Goal: Transaction & Acquisition: Purchase product/service

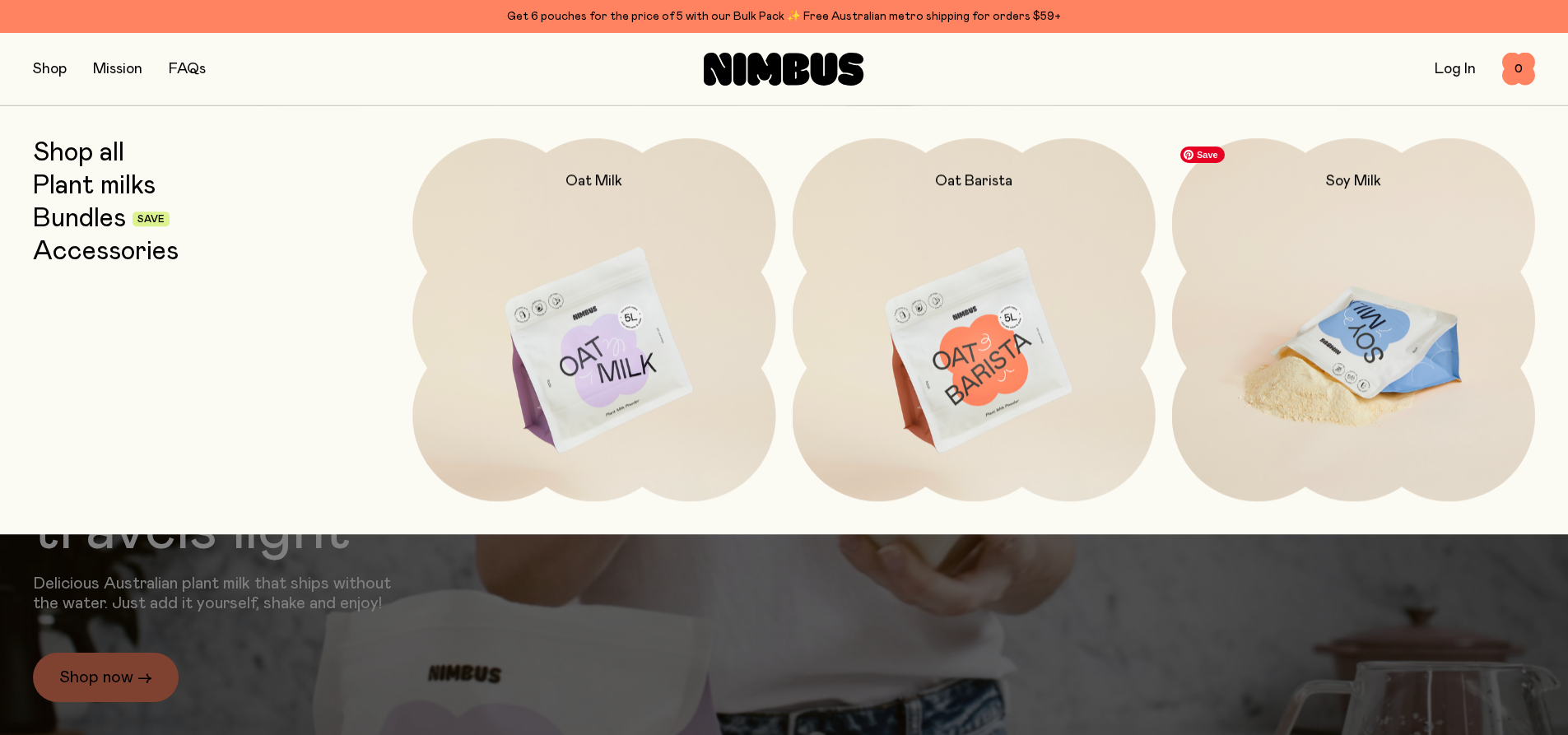
click at [1341, 327] on img at bounding box center [1353, 352] width 363 height 426
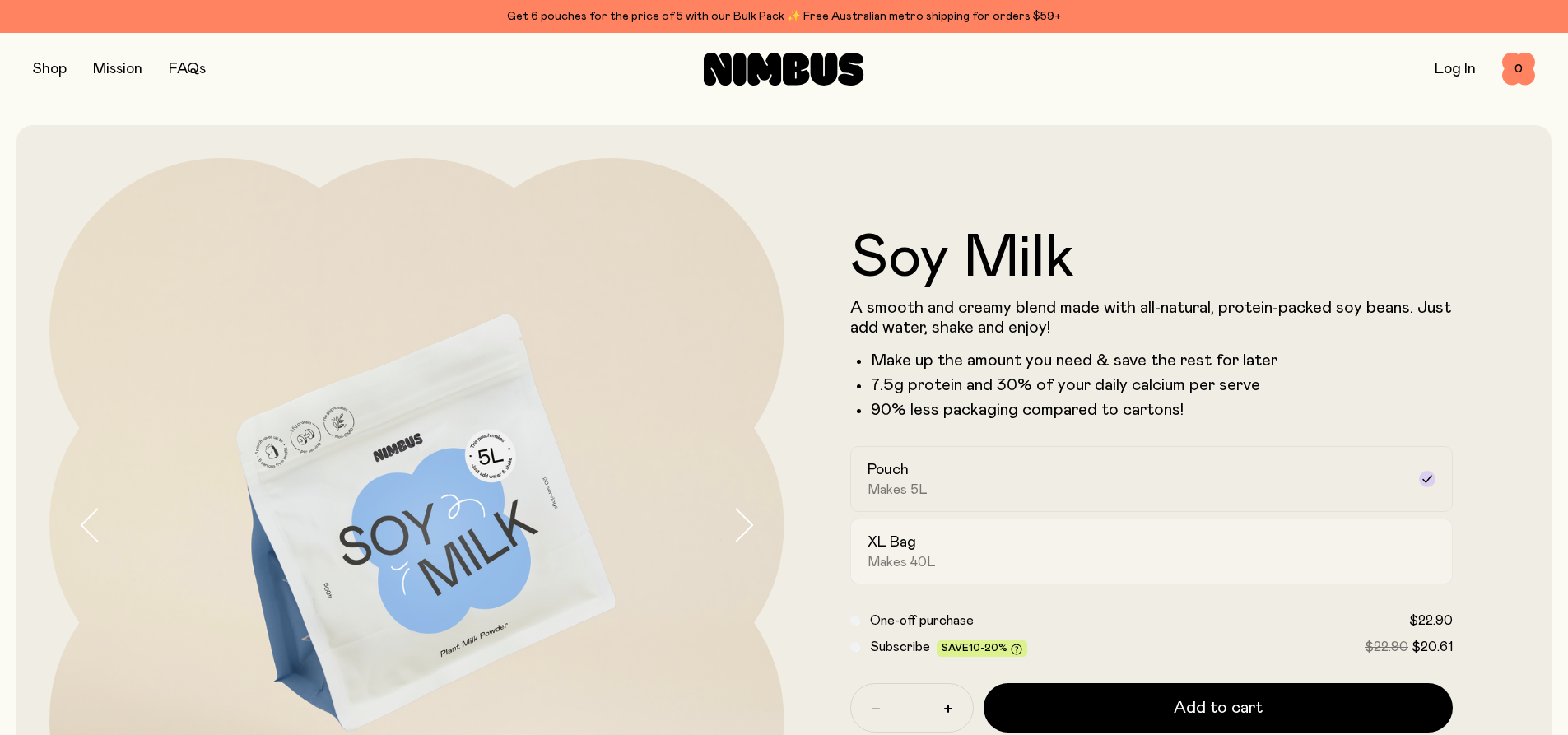
click at [1013, 545] on div "XL Bag Makes 40L" at bounding box center [1136, 551] width 539 height 38
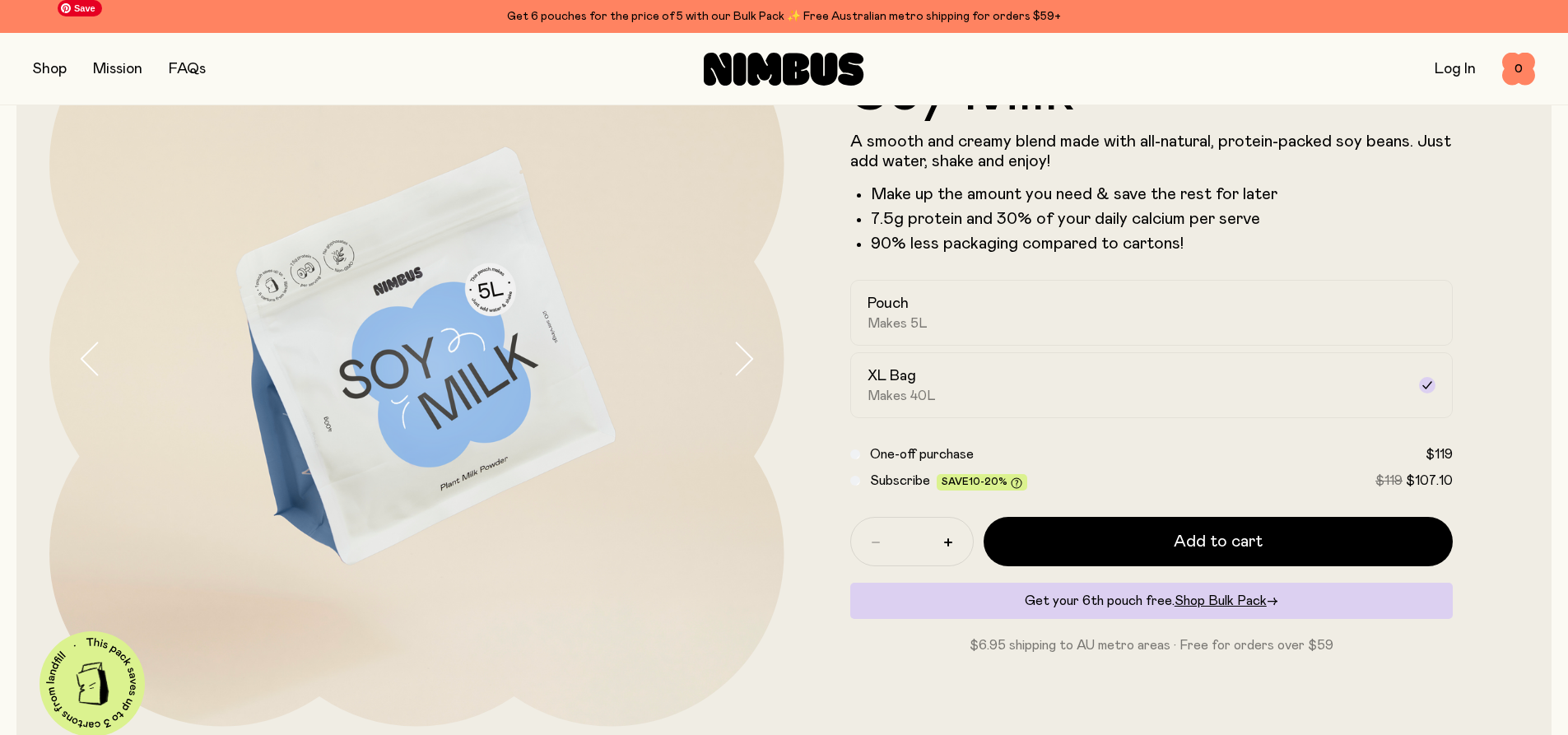
scroll to position [164, 0]
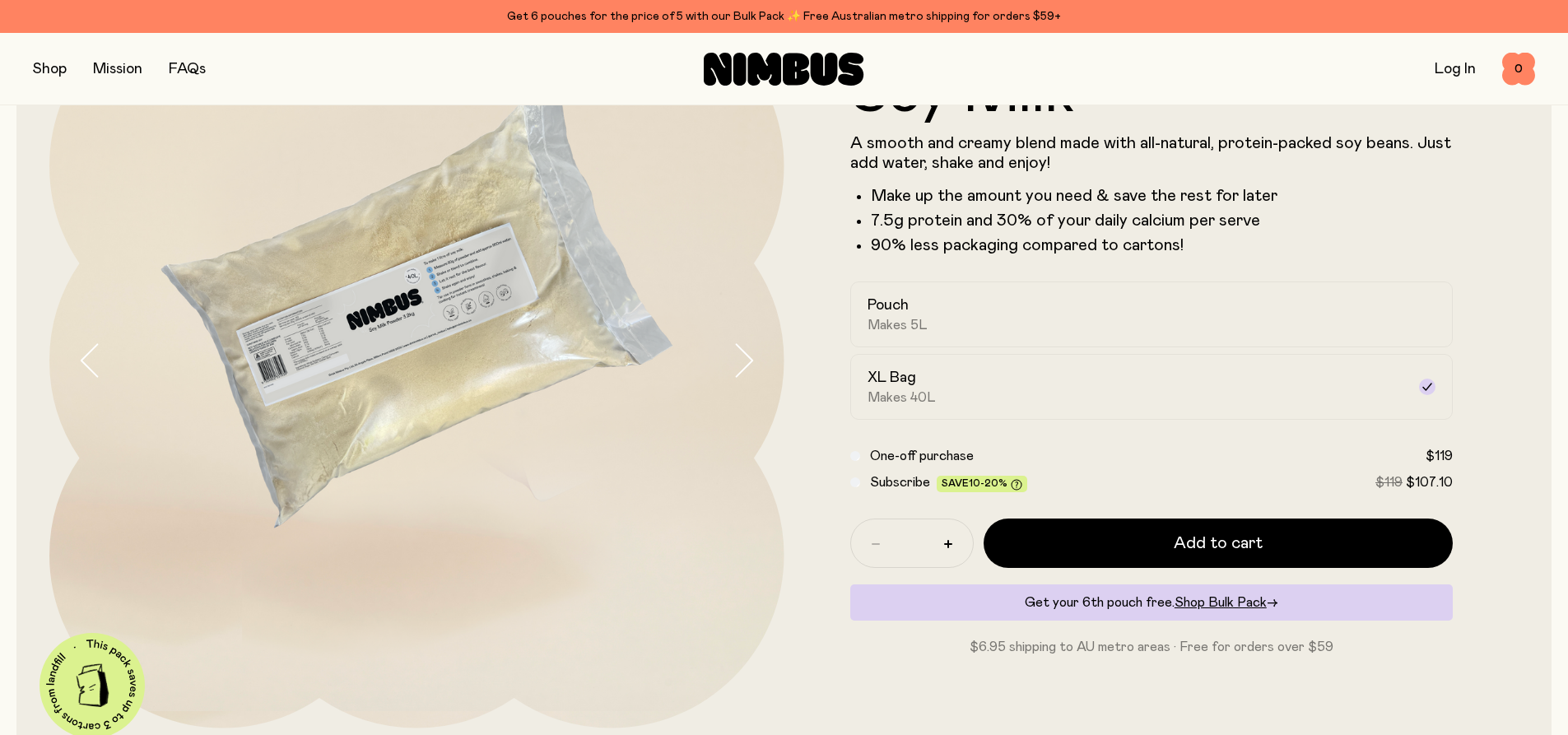
click at [748, 367] on icon "button" at bounding box center [743, 361] width 23 height 35
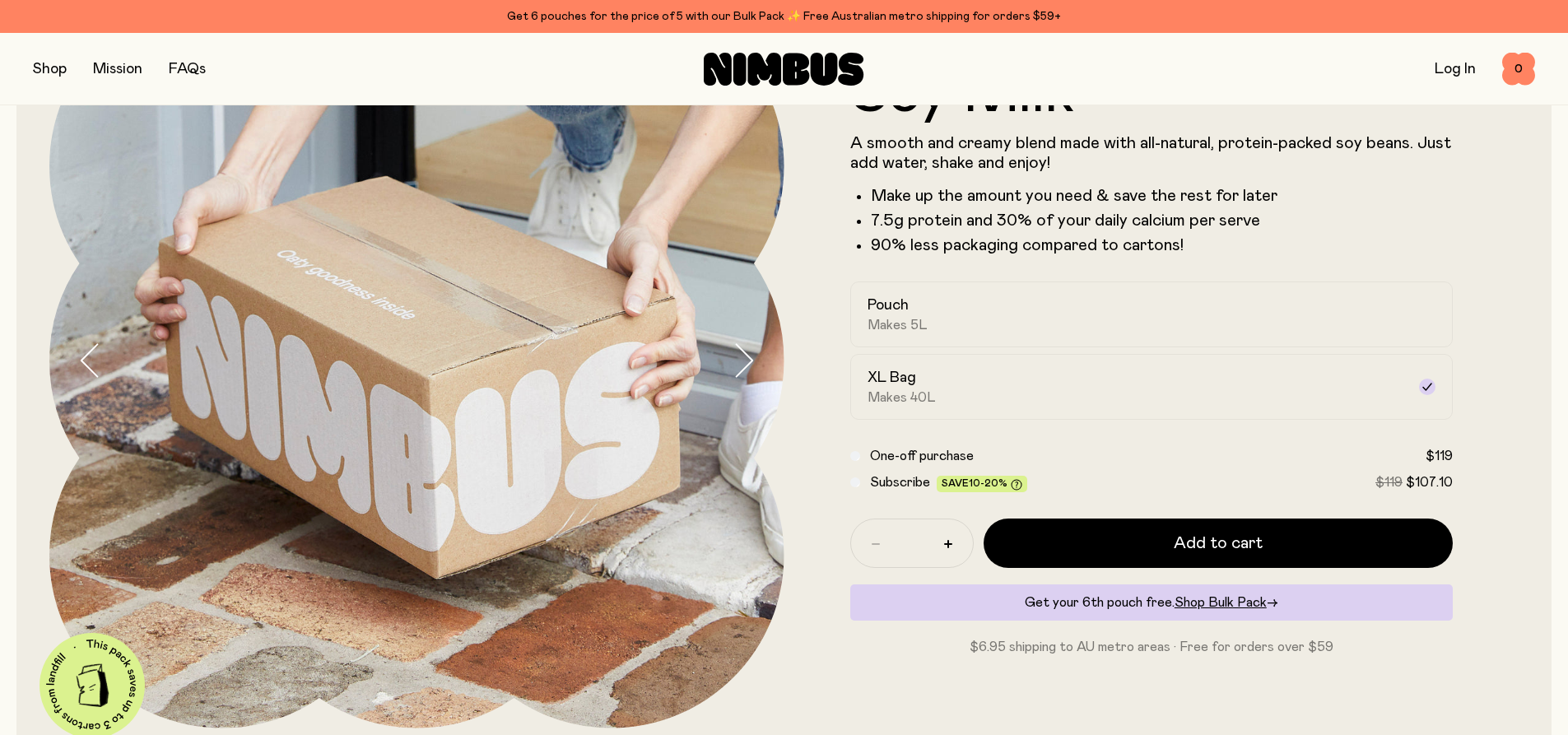
click at [748, 367] on icon "button" at bounding box center [743, 361] width 23 height 35
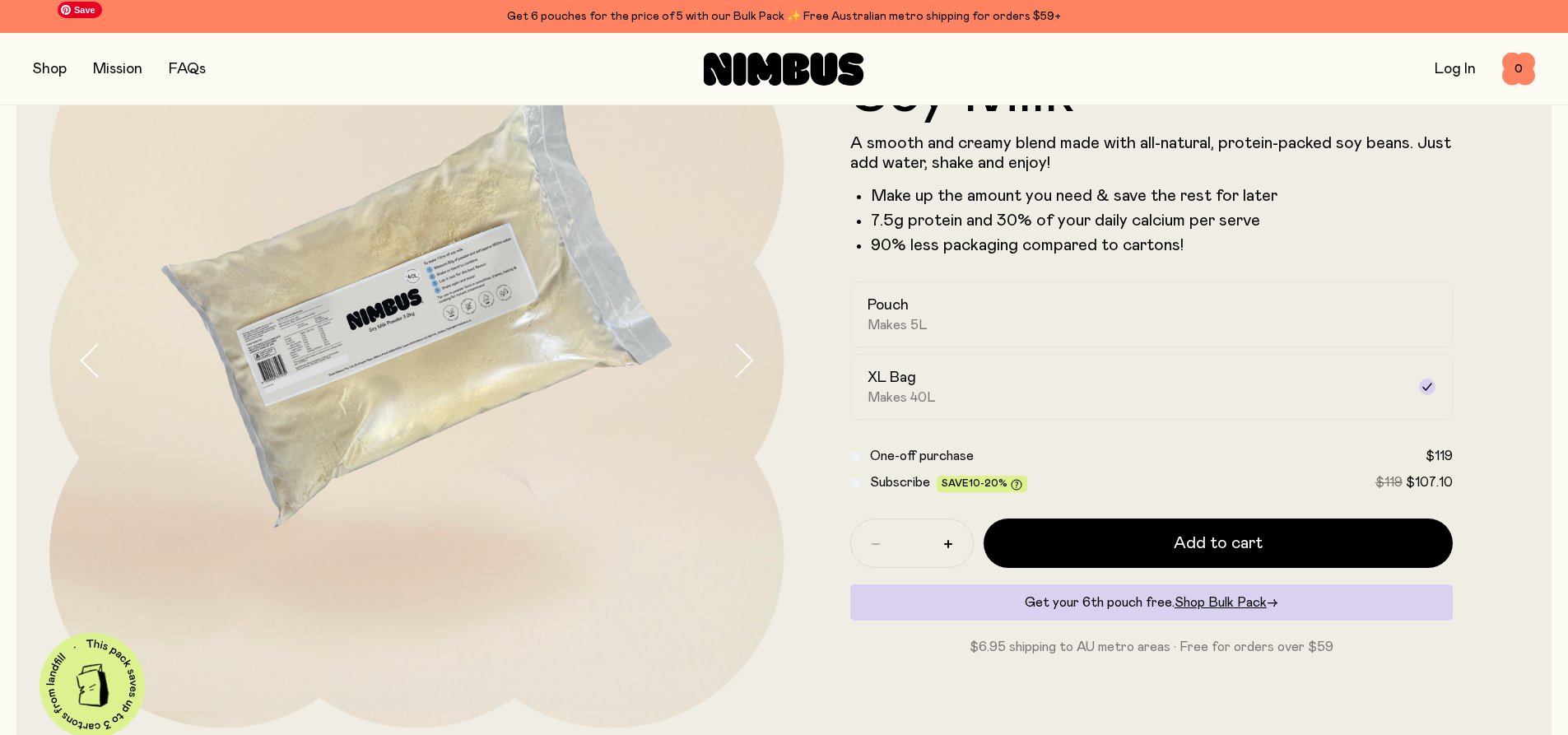
click at [404, 348] on img at bounding box center [417, 361] width 735 height 735
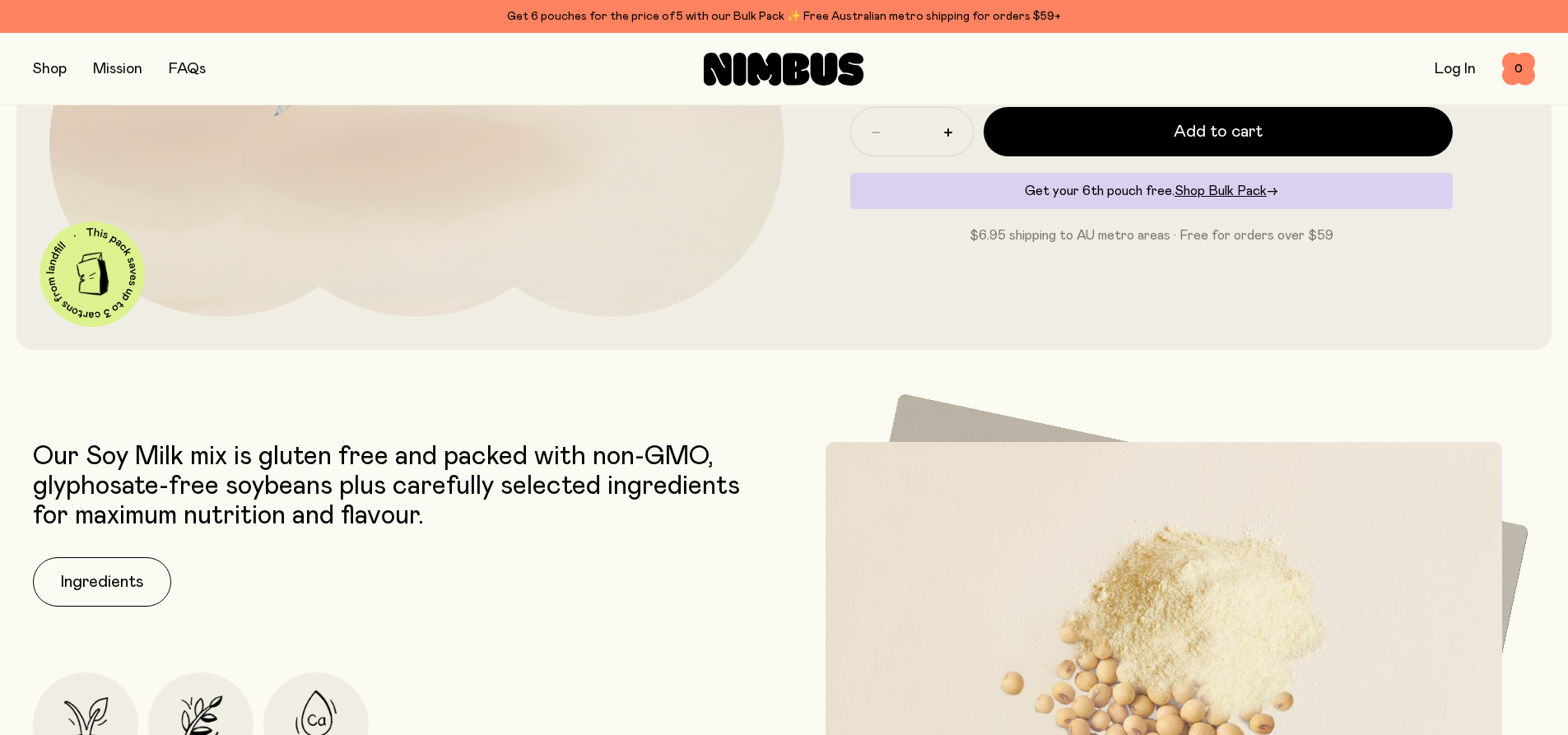
scroll to position [83, 0]
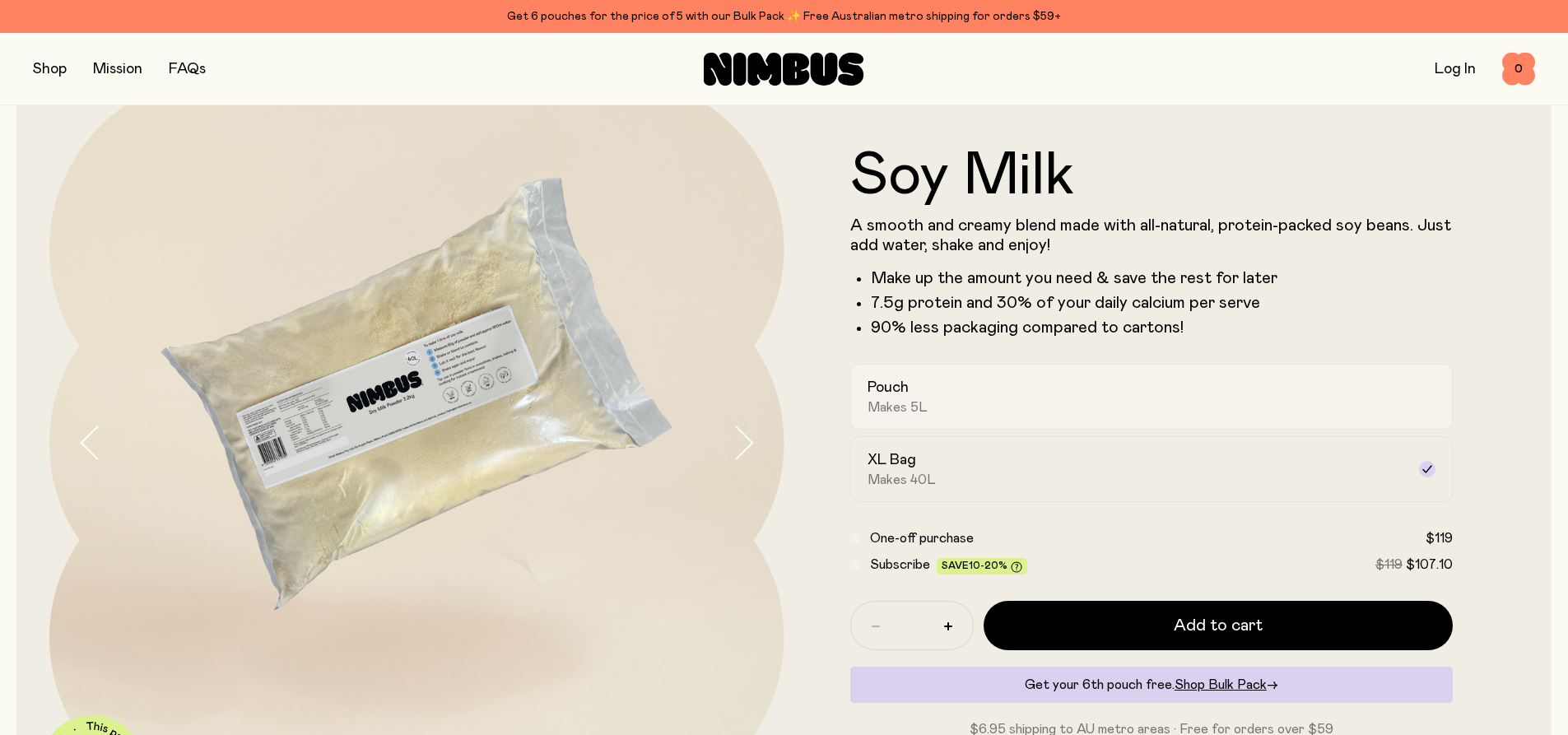
click at [1189, 401] on div "Pouch Makes 5L" at bounding box center [1136, 396] width 539 height 38
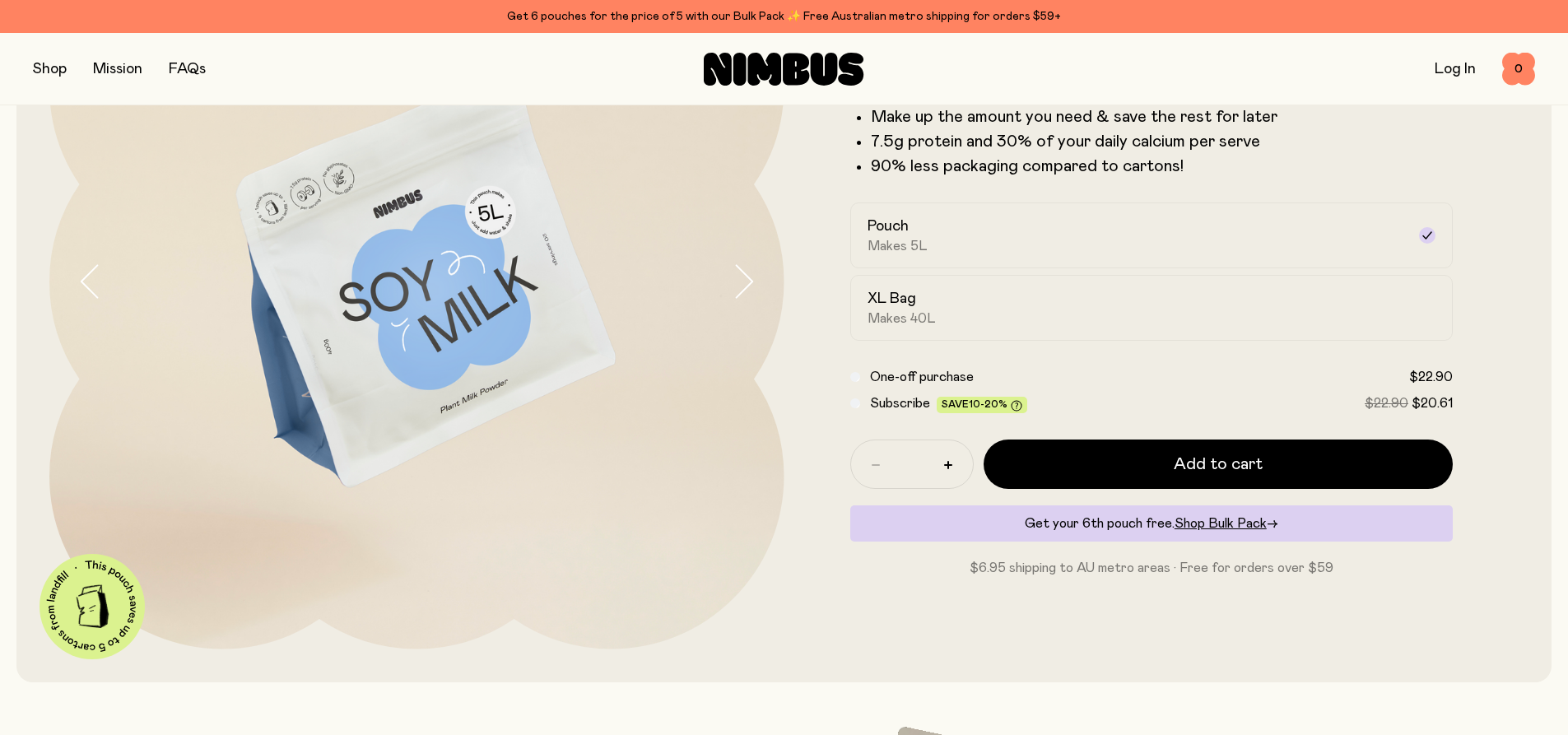
scroll to position [247, 0]
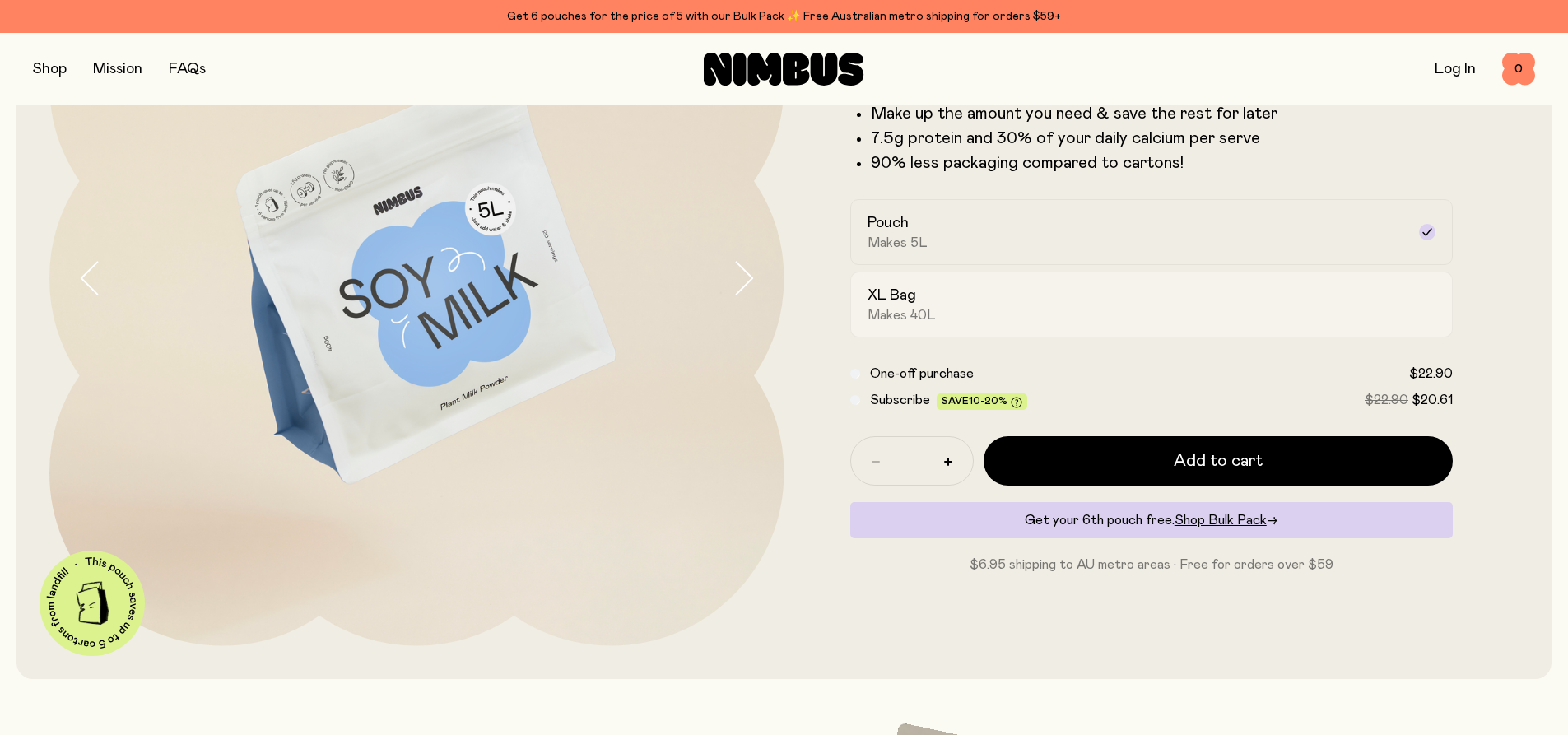
click at [1168, 305] on div "XL Bag Makes 40L" at bounding box center [1136, 304] width 539 height 38
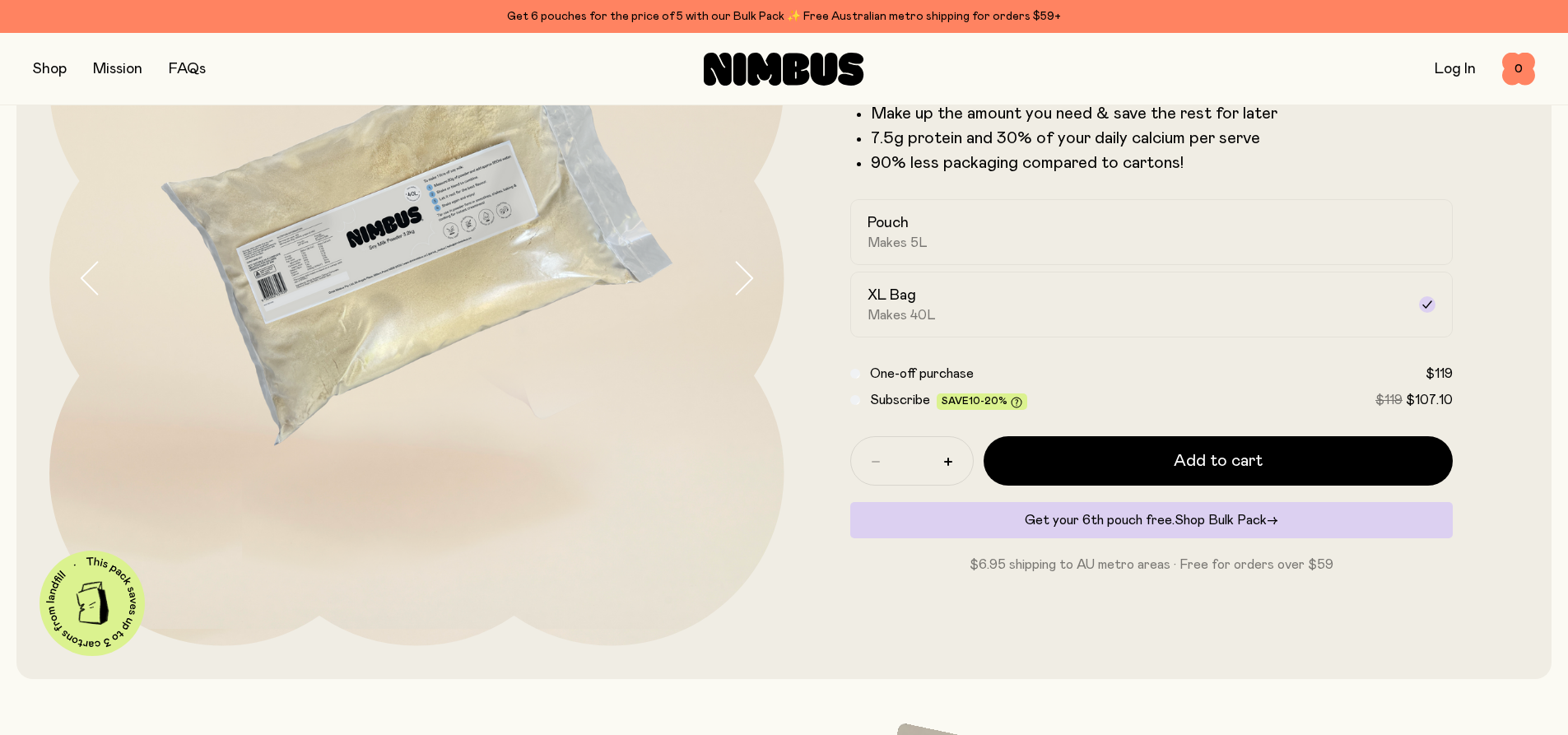
click at [1216, 526] on span "Shop Bulk Pack" at bounding box center [1221, 520] width 92 height 13
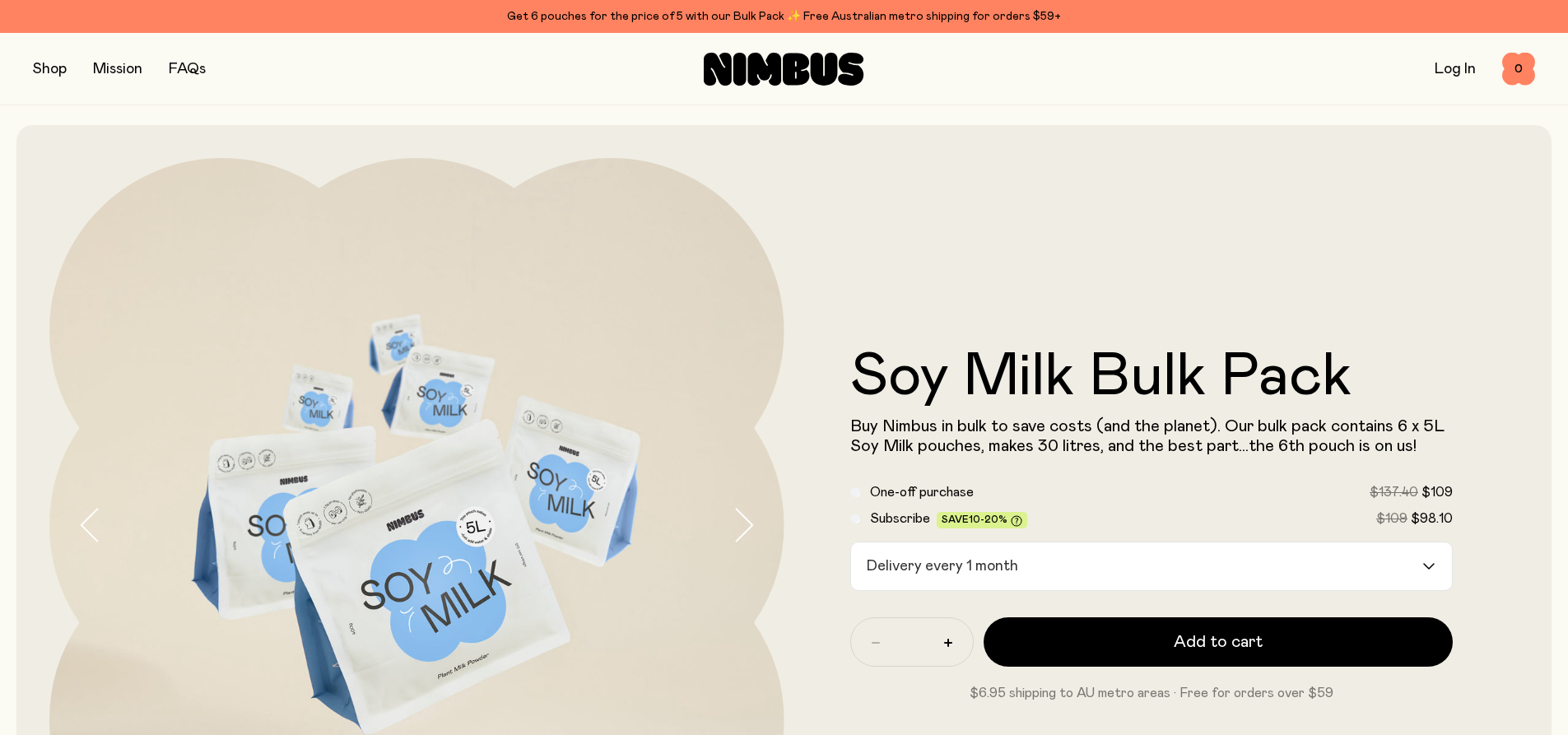
click at [1283, 567] on input "Search for option" at bounding box center [1224, 566] width 397 height 48
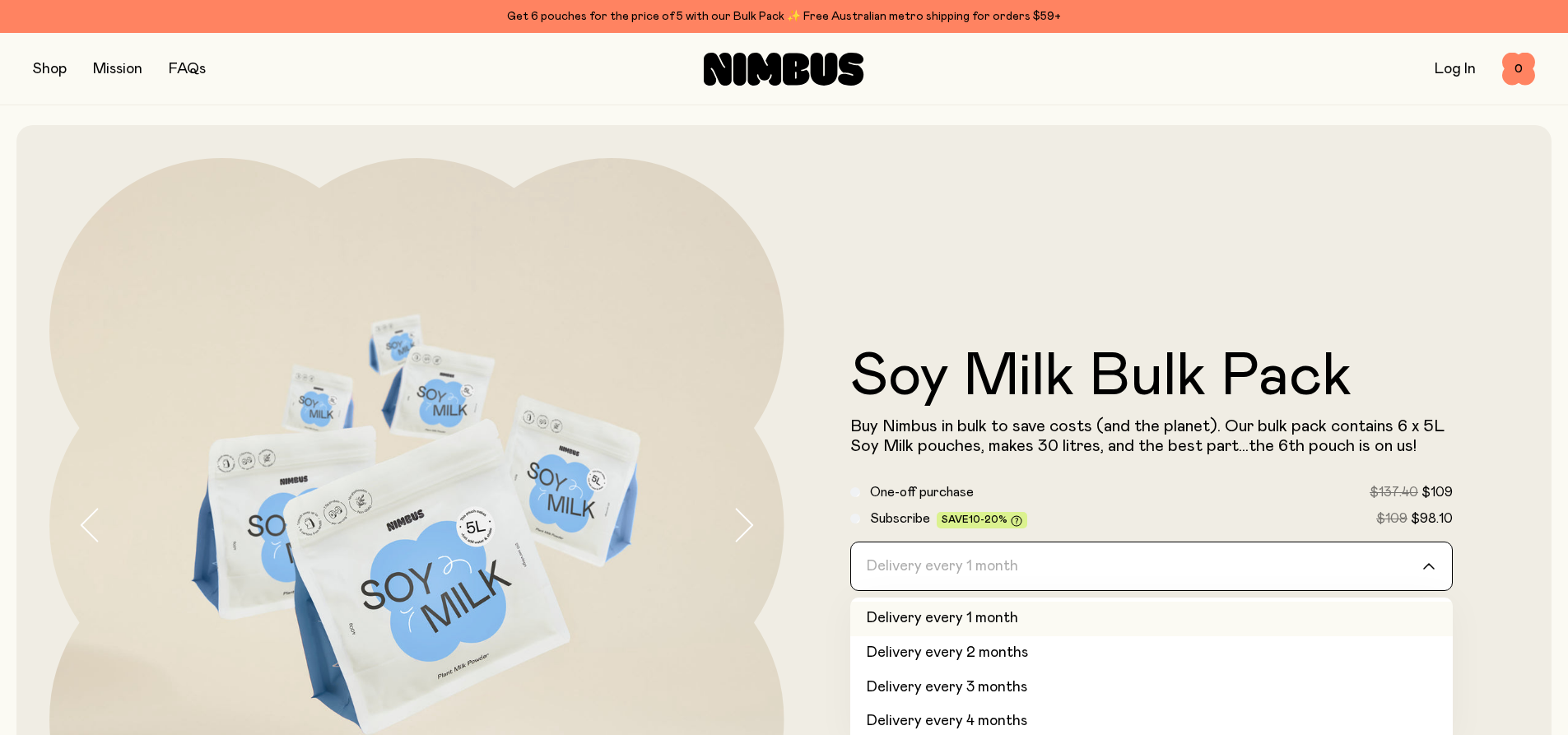
click at [1283, 566] on input "Search for option" at bounding box center [1141, 566] width 560 height 48
click at [1184, 266] on div "Soy Milk Bulk Pack Buy Nimbus in bulk to save costs (and the planet). Our bulk …" at bounding box center [1152, 526] width 735 height 735
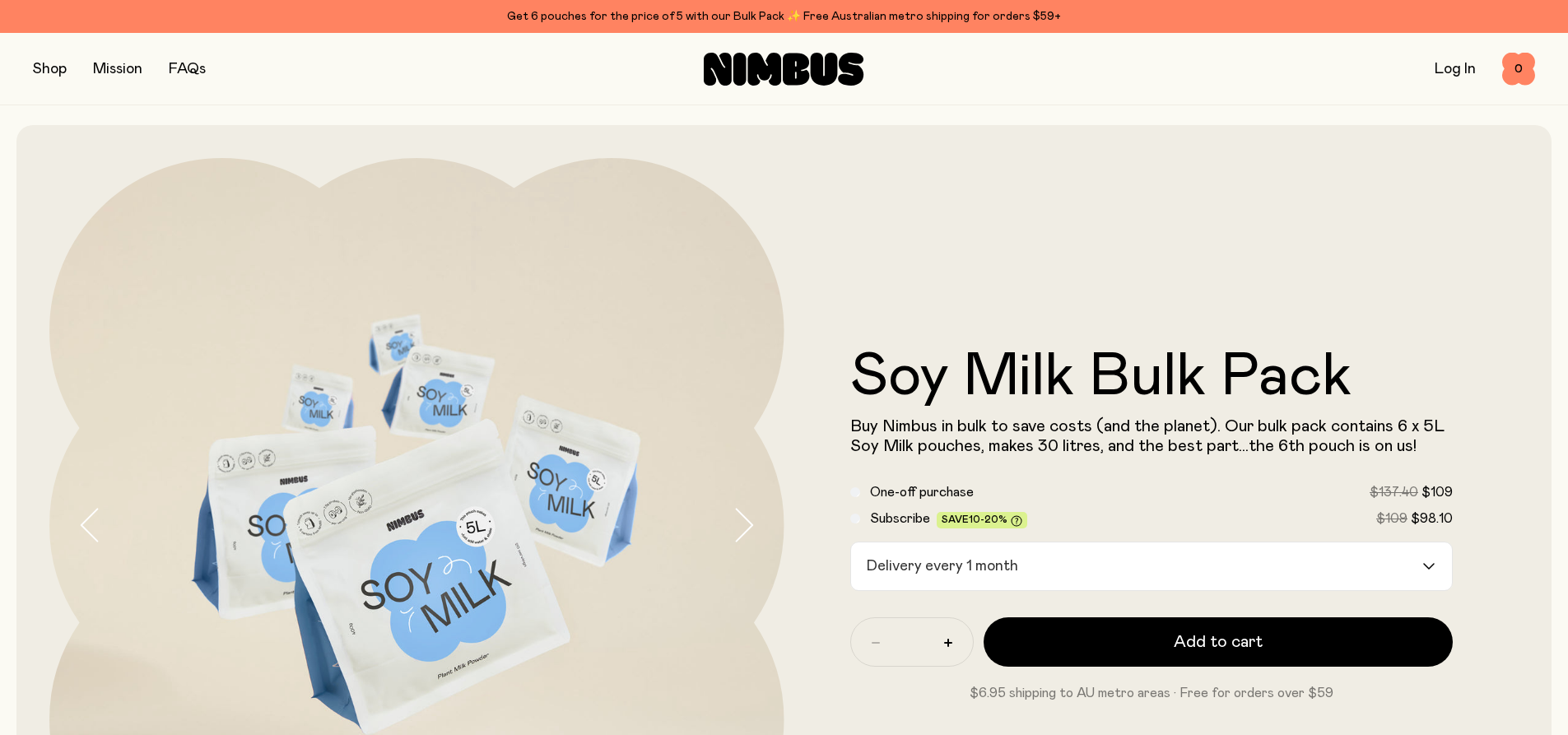
click at [982, 490] on label "One-off purchase $137.40 $109" at bounding box center [1161, 492] width 583 height 20
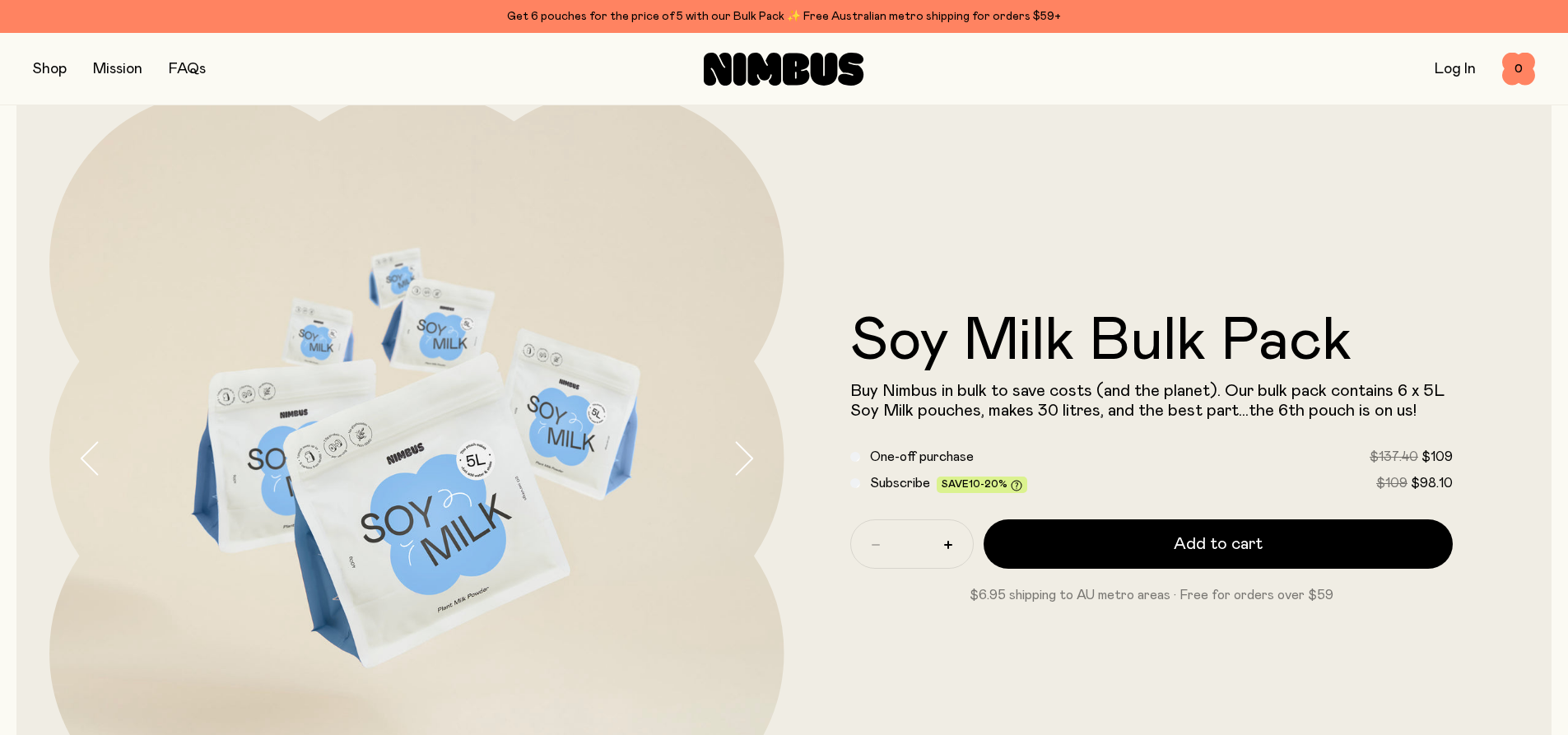
scroll to position [83, 0]
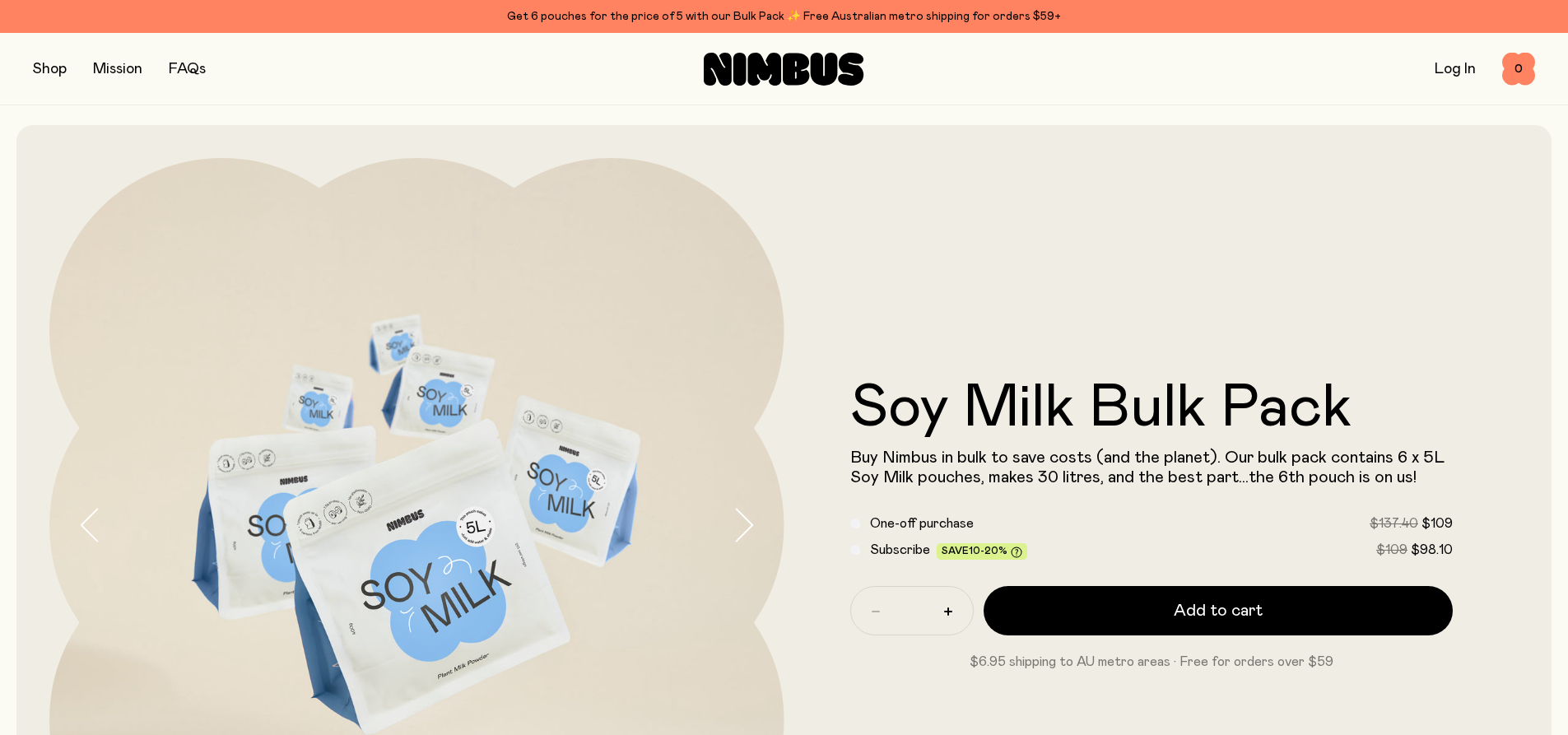
scroll to position [83, 0]
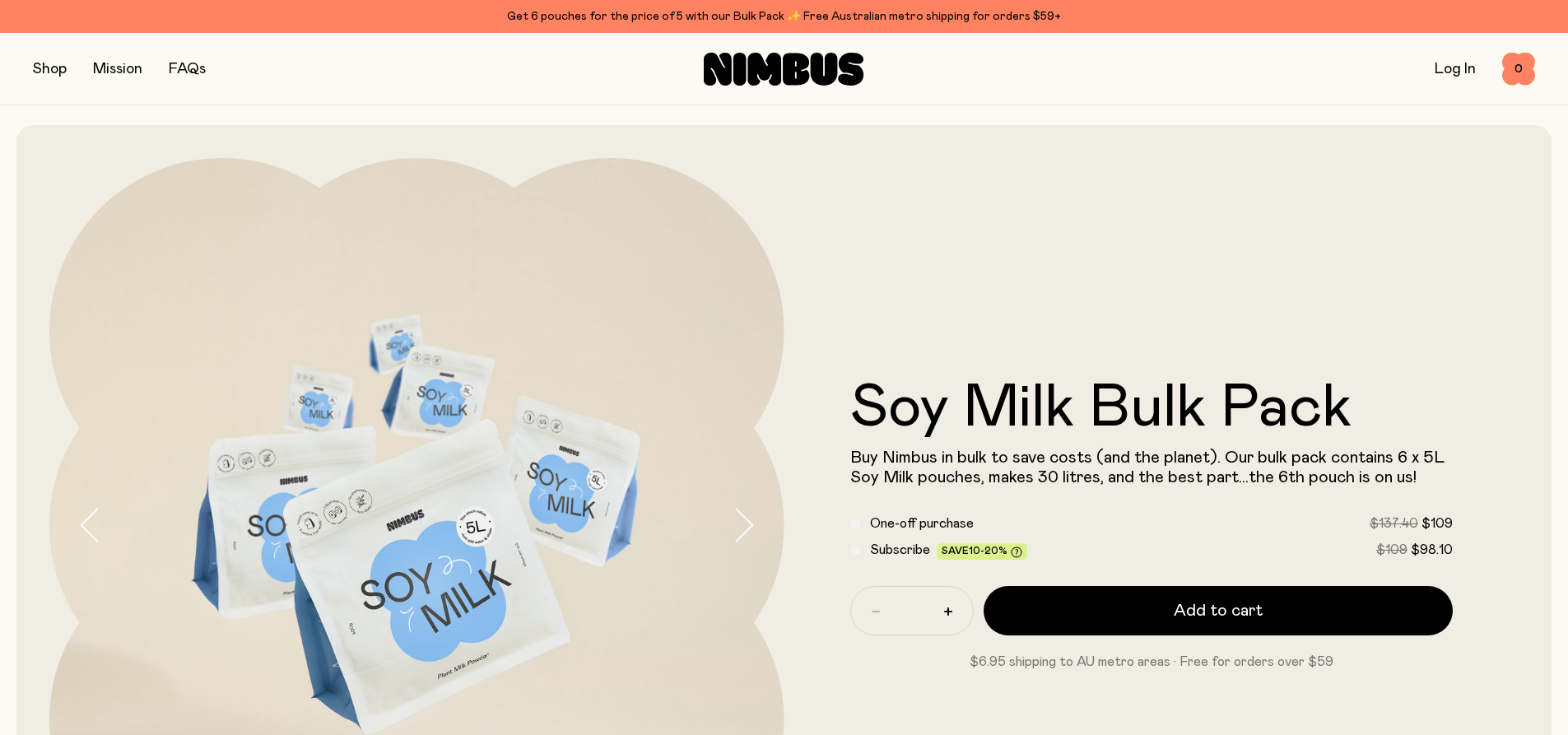
scroll to position [83, 0]
